Goal: Task Accomplishment & Management: Complete application form

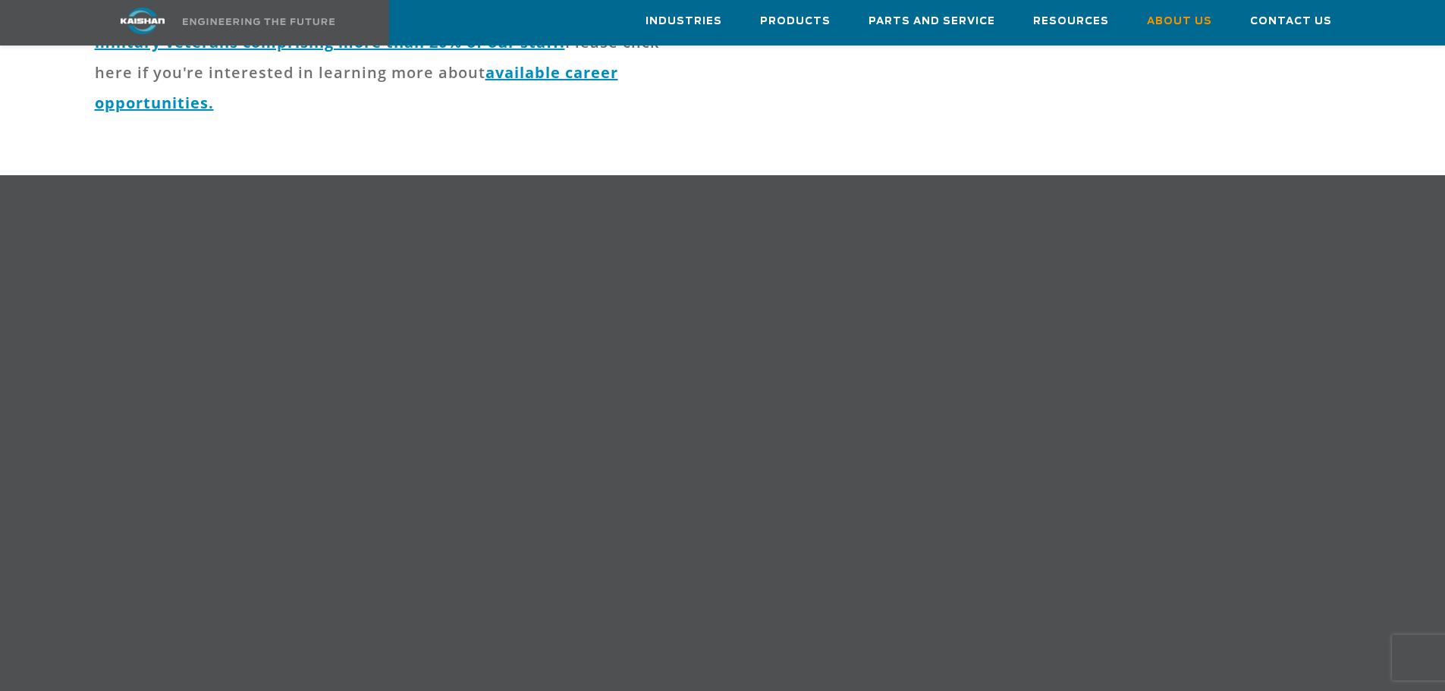
scroll to position [834, 0]
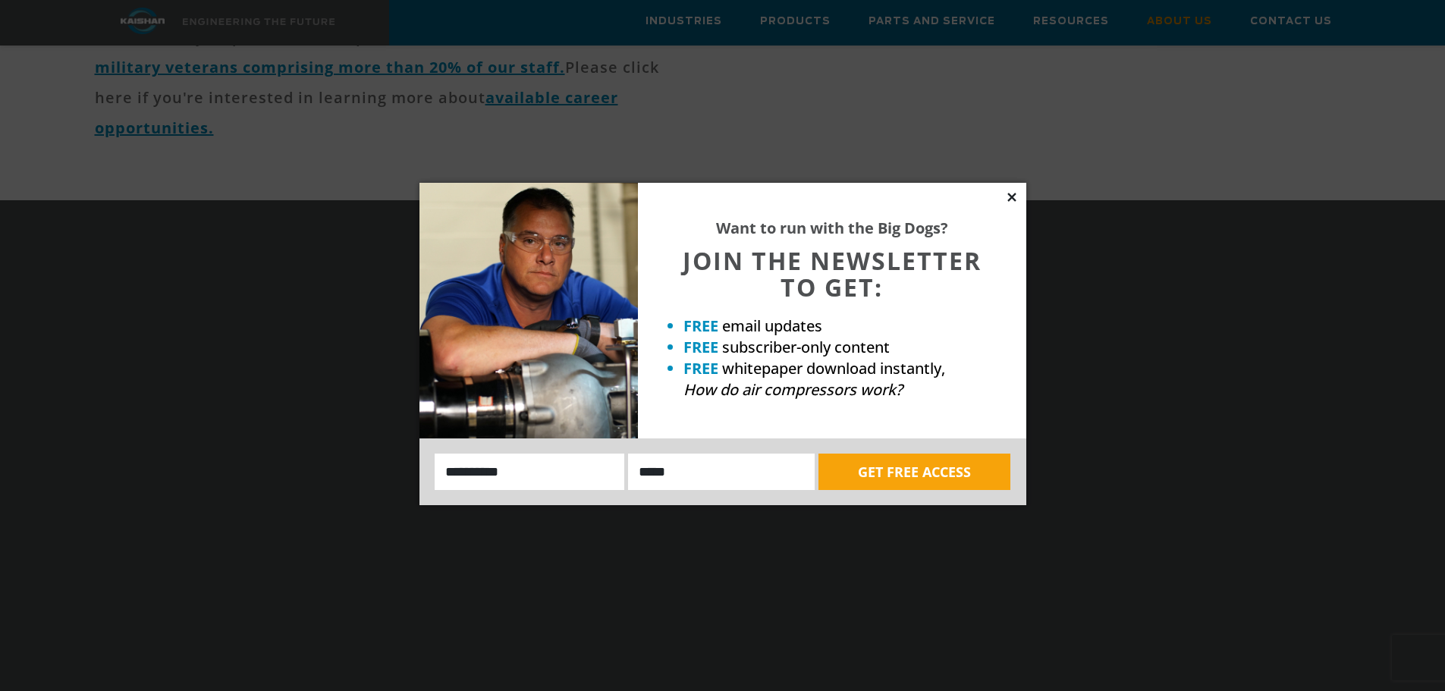
click at [1016, 193] on icon at bounding box center [1012, 197] width 14 height 14
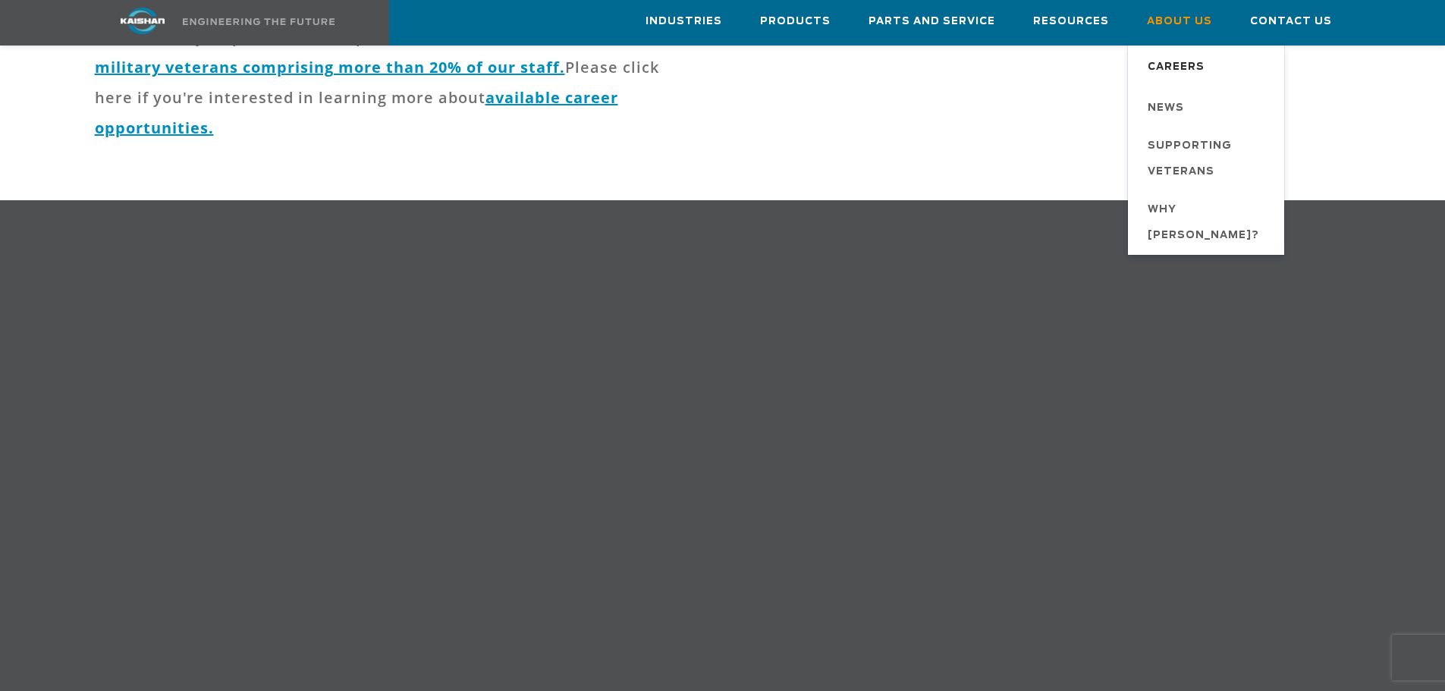
click at [1190, 59] on span "Careers" at bounding box center [1176, 68] width 57 height 26
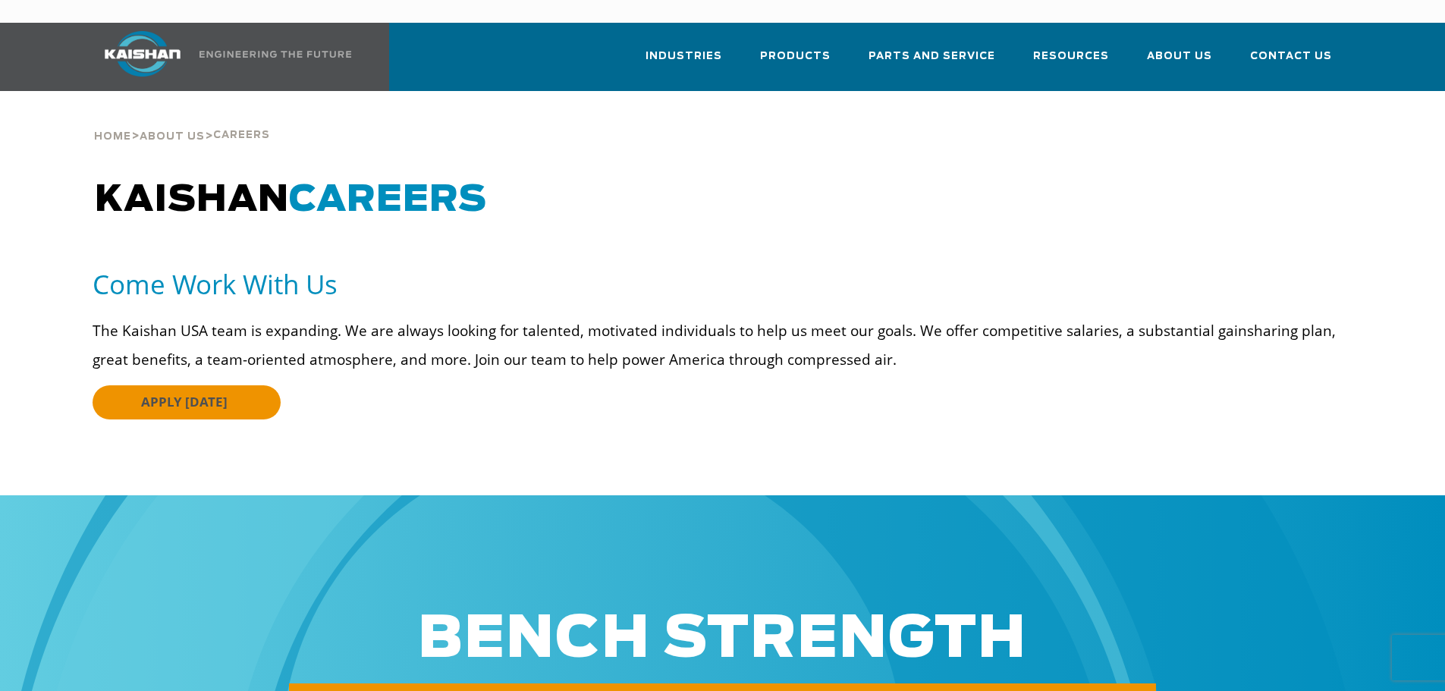
click at [177, 393] on span "APPLY [DATE]" at bounding box center [184, 401] width 86 height 17
click at [163, 37] on img at bounding box center [143, 54] width 114 height 46
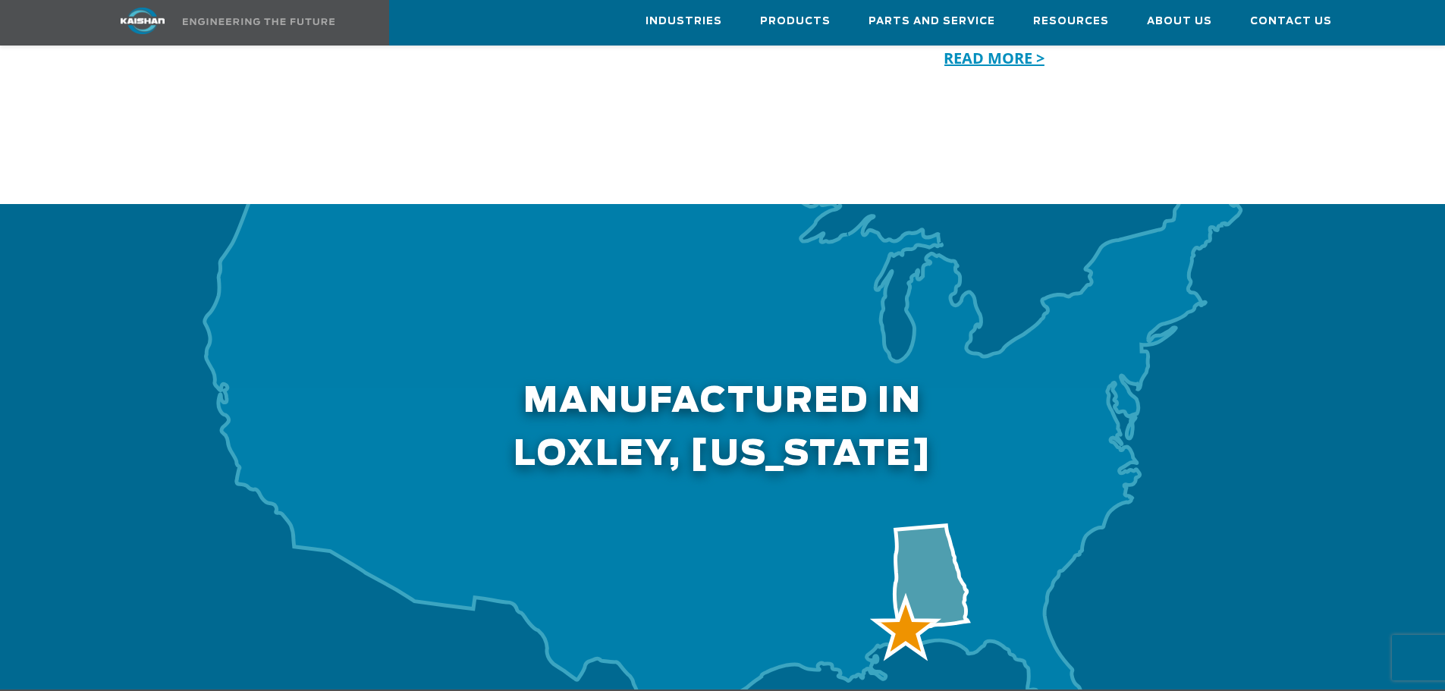
scroll to position [4627, 0]
